Goal: Information Seeking & Learning: Learn about a topic

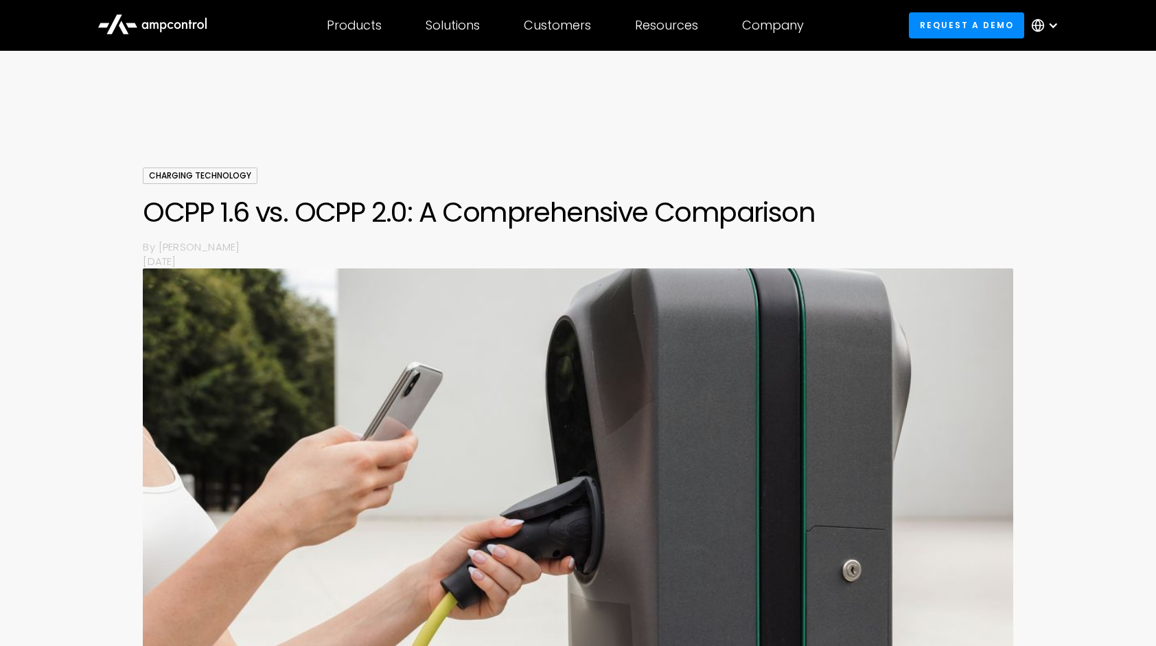
scroll to position [960, 0]
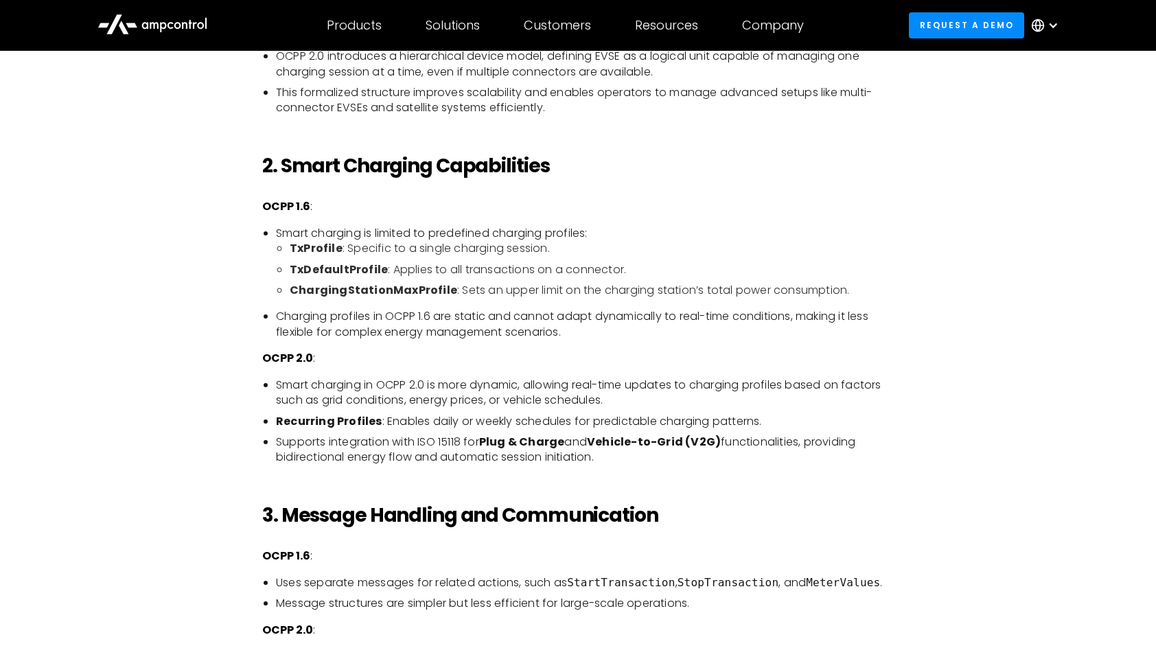
scroll to position [1235, 0]
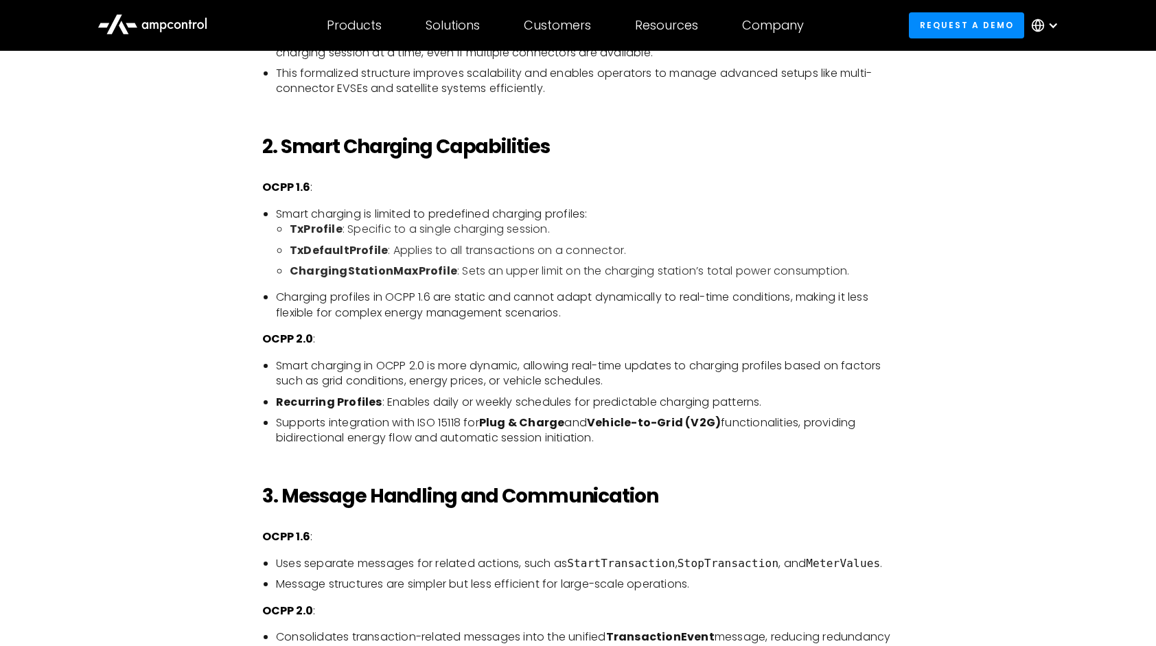
click at [627, 298] on li "Charging profiles in OCPP 1.6 are static and cannot adapt dynamically to real-t…" at bounding box center [585, 305] width 618 height 31
drag, startPoint x: 627, startPoint y: 298, endPoint x: 722, endPoint y: 297, distance: 94.1
click at [722, 297] on li "Charging profiles in OCPP 1.6 are static and cannot adapt dynamically to real-t…" at bounding box center [585, 305] width 618 height 31
drag, startPoint x: 436, startPoint y: 419, endPoint x: 503, endPoint y: 422, distance: 67.3
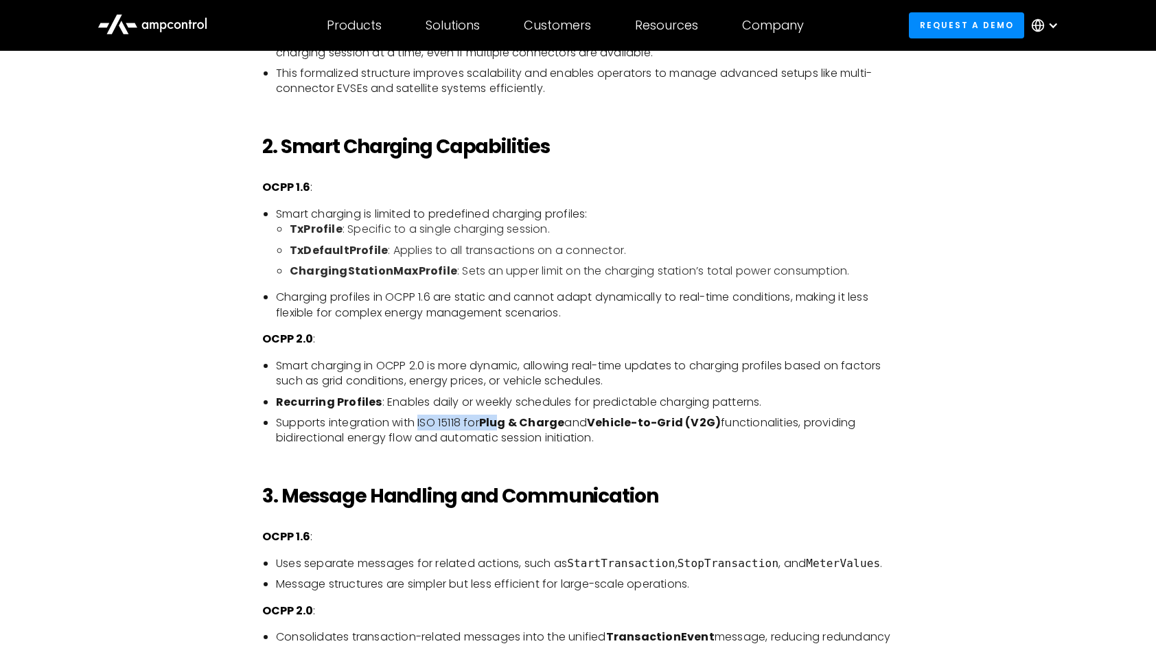
click at [503, 422] on li "Supports integration with ISO 15118 for Plug & Charge and Vehicle-to-Grid (V2G)…" at bounding box center [585, 430] width 618 height 31
drag, startPoint x: 503, startPoint y: 422, endPoint x: 602, endPoint y: 422, distance: 98.9
click at [602, 422] on strong "Vehicle-to-Grid (V2G)" at bounding box center [654, 423] width 134 height 16
drag, startPoint x: 630, startPoint y: 425, endPoint x: 740, endPoint y: 425, distance: 109.8
click at [740, 425] on li "Supports integration with ISO 15118 for Plug & Charge and Vehicle-to-Grid (V2G)…" at bounding box center [585, 430] width 618 height 31
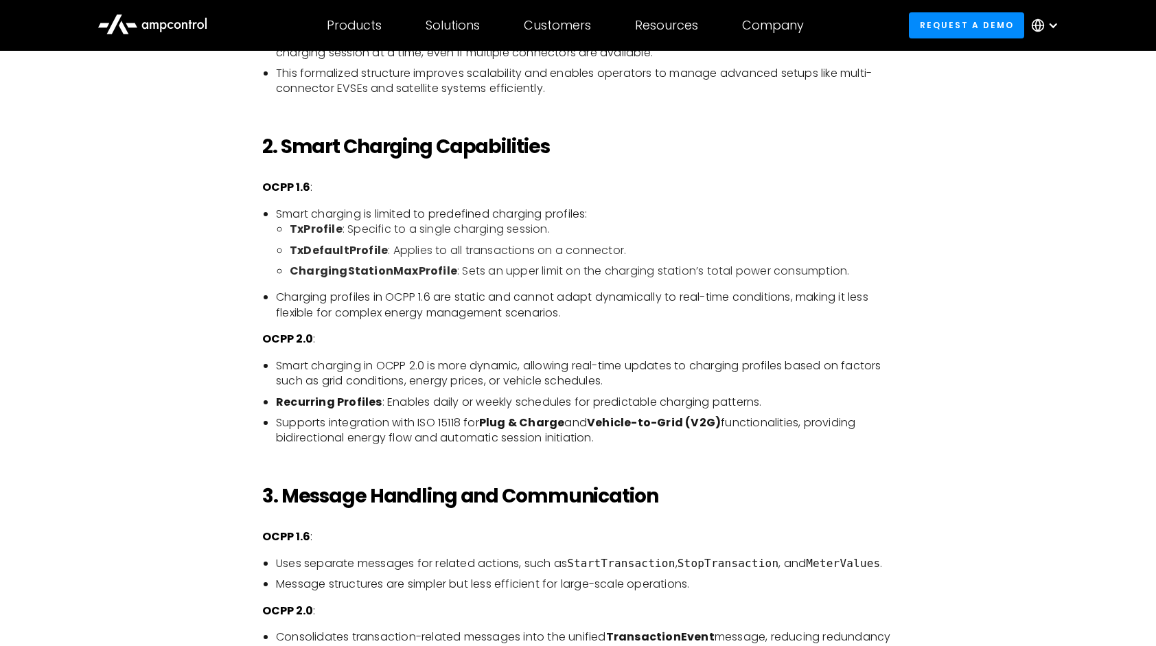
drag, startPoint x: 740, startPoint y: 425, endPoint x: 795, endPoint y: 428, distance: 55.0
click at [795, 428] on li "Supports integration with ISO 15118 for Plug & Charge and Vehicle-to-Grid (V2G)…" at bounding box center [585, 430] width 618 height 31
drag, startPoint x: 752, startPoint y: 423, endPoint x: 843, endPoint y: 423, distance: 90.6
click at [843, 423] on li "Supports integration with ISO 15118 for Plug & Charge and Vehicle-to-Grid (V2G)…" at bounding box center [585, 430] width 618 height 31
click at [693, 445] on li "Supports integration with ISO 15118 for Plug & Charge and Vehicle-to-Grid (V2G)…" at bounding box center [585, 430] width 618 height 31
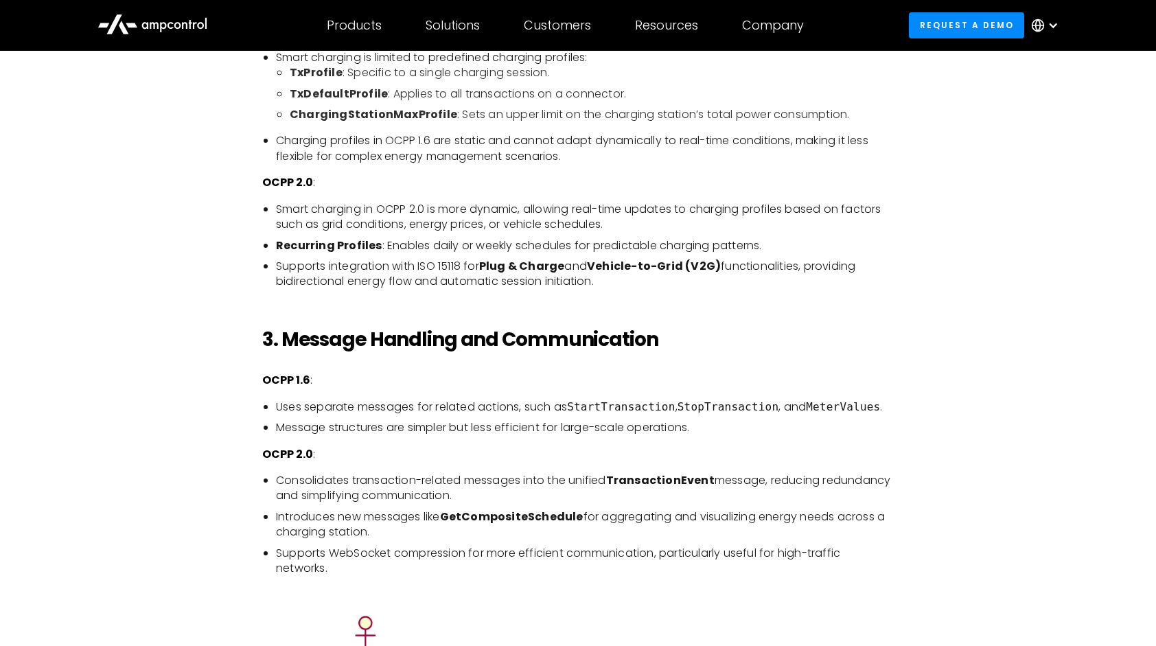
scroll to position [1441, 0]
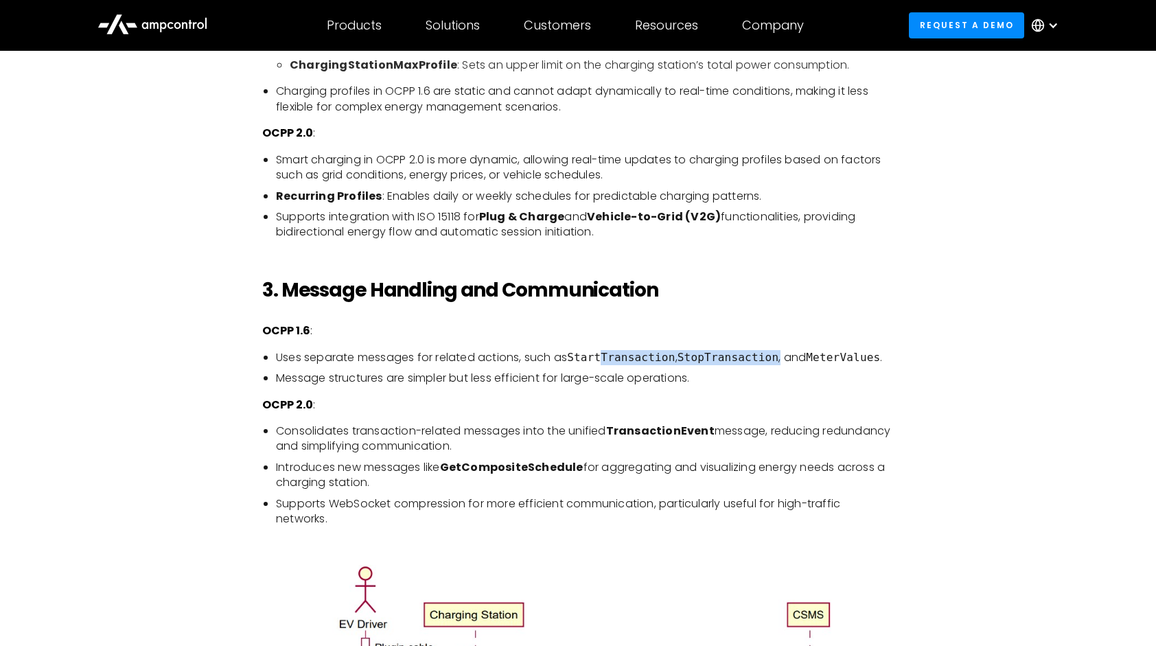
drag, startPoint x: 600, startPoint y: 351, endPoint x: 756, endPoint y: 351, distance: 155.8
click at [756, 351] on li "Uses separate messages for related actions, such as StartTransaction , StopTran…" at bounding box center [585, 357] width 618 height 15
drag, startPoint x: 756, startPoint y: 351, endPoint x: 875, endPoint y: 351, distance: 119.5
click at [875, 351] on li "Uses separate messages for related actions, such as StartTransaction , StopTran…" at bounding box center [585, 357] width 618 height 15
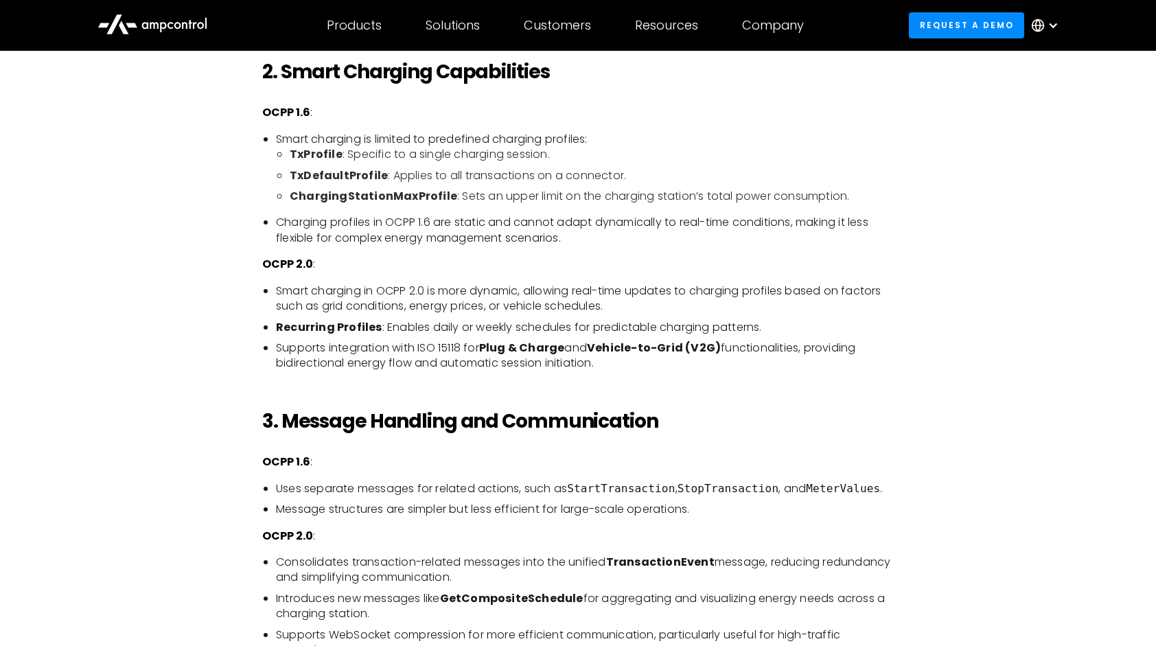
scroll to position [1098, 0]
